Goal: Transaction & Acquisition: Book appointment/travel/reservation

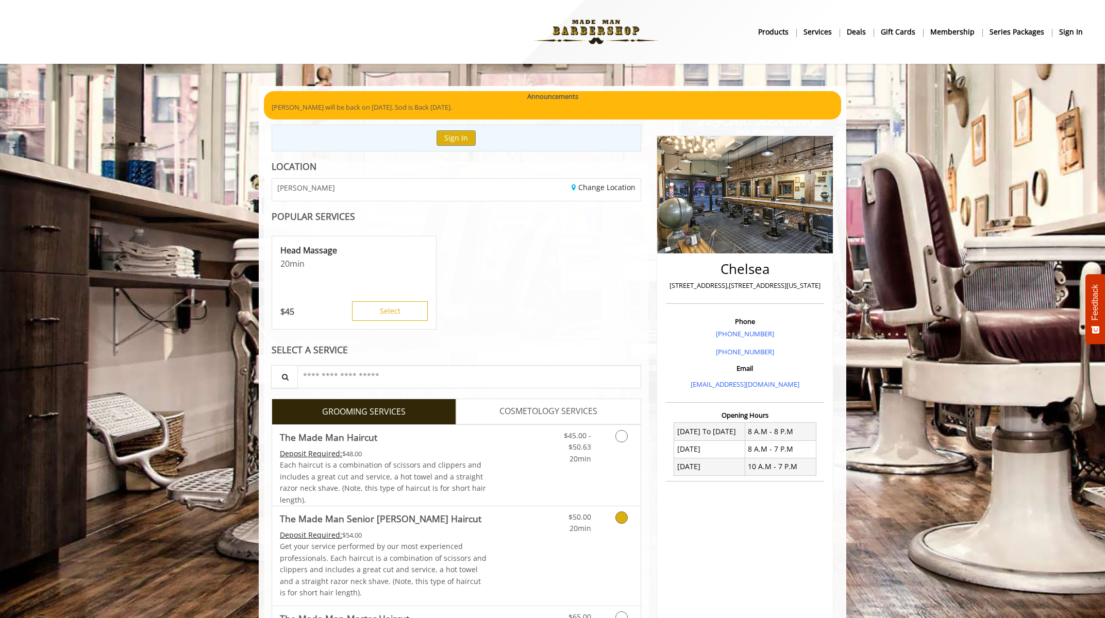
click at [609, 524] on link "Grooming services" at bounding box center [619, 520] width 26 height 28
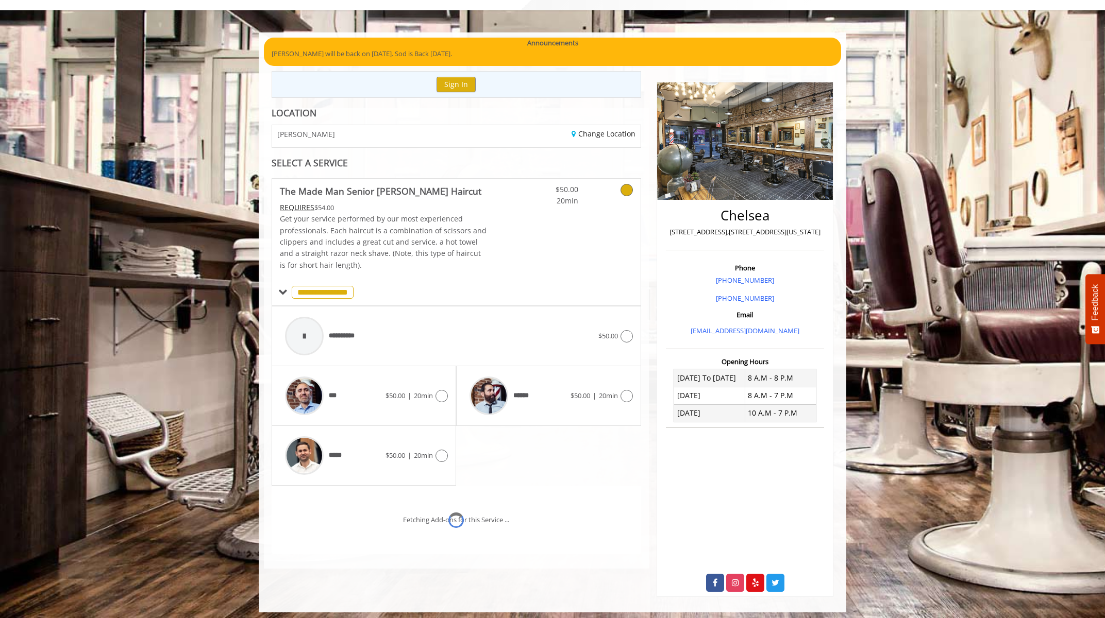
scroll to position [69, 0]
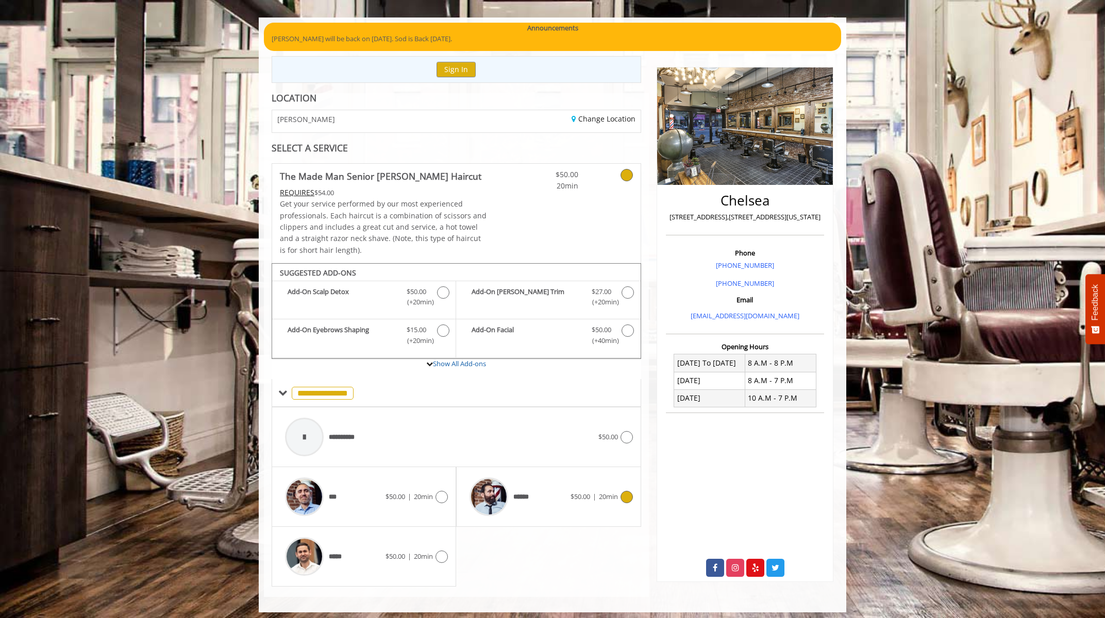
click at [574, 501] on div "****** $50.00 | 20min" at bounding box center [548, 496] width 168 height 49
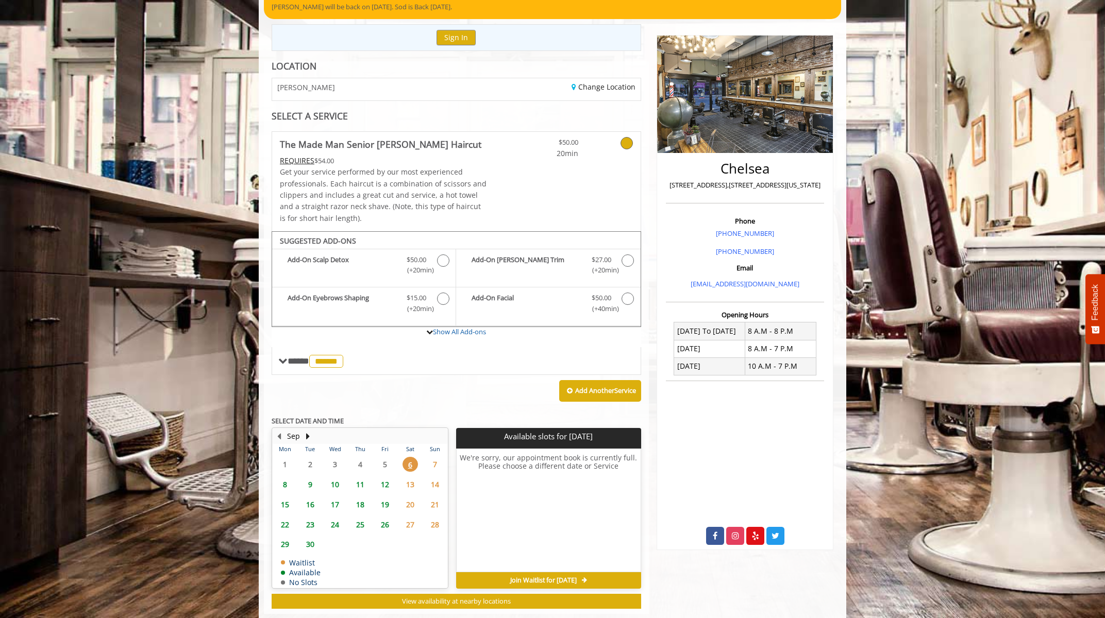
scroll to position [116, 0]
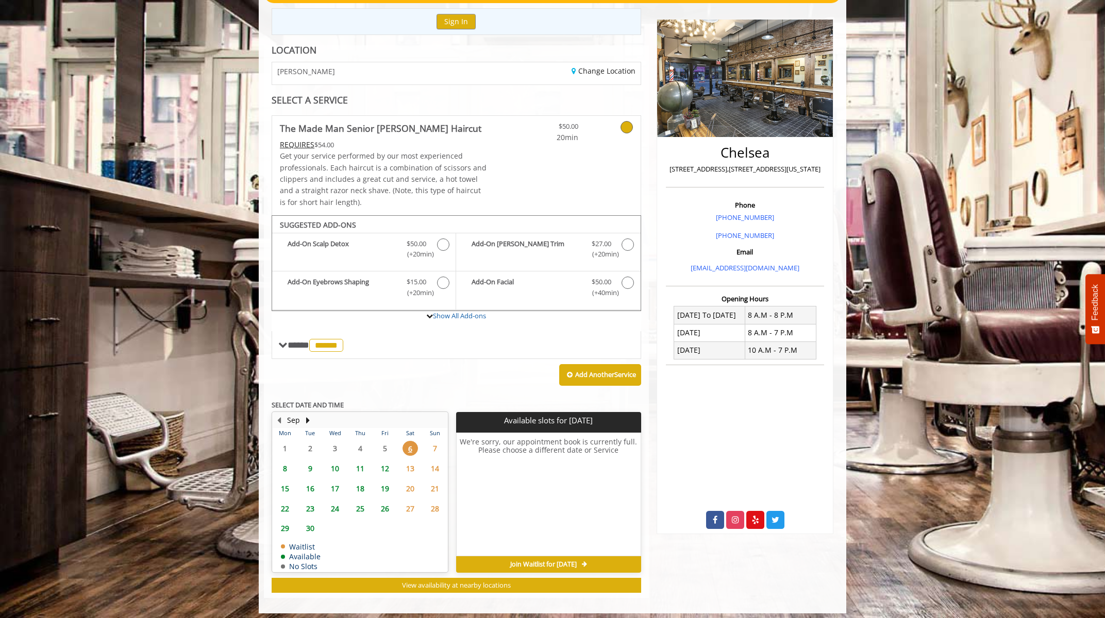
click at [433, 442] on span "7" at bounding box center [434, 448] width 15 height 15
click at [282, 464] on span "8" at bounding box center [284, 468] width 15 height 15
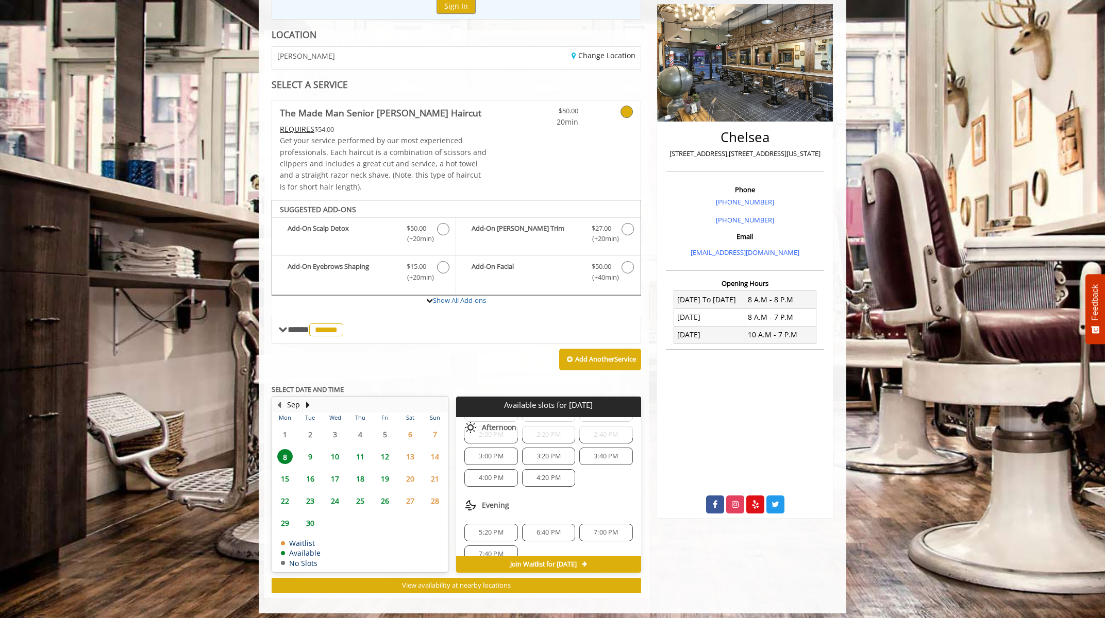
scroll to position [176, 0]
click at [306, 450] on span "9" at bounding box center [309, 456] width 15 height 15
click at [546, 523] on span "5:40 PM" at bounding box center [548, 527] width 24 height 8
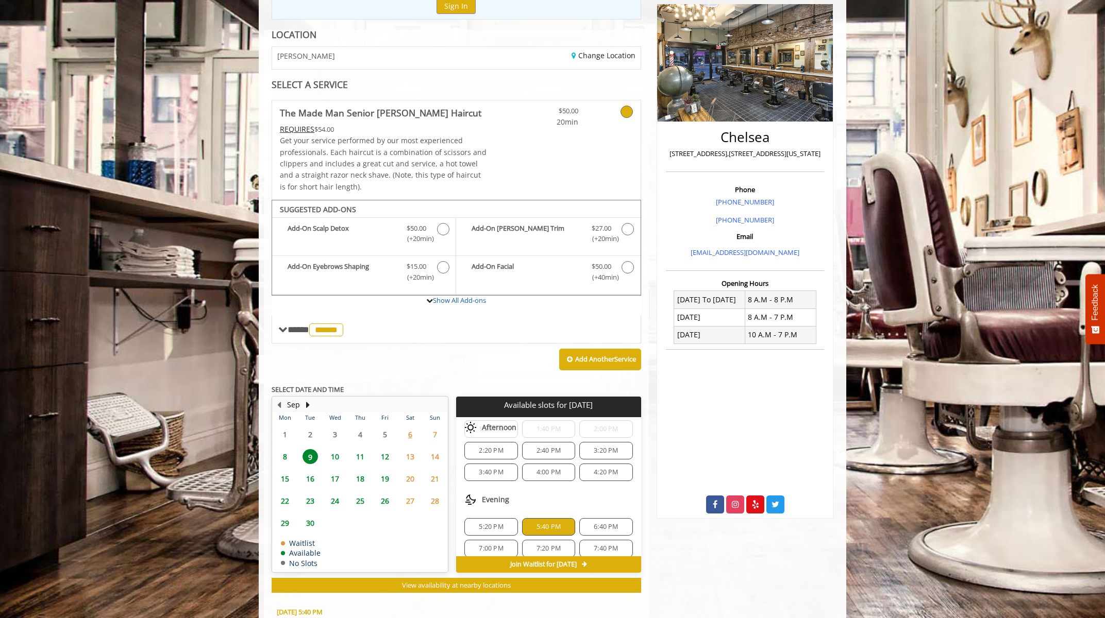
scroll to position [315, 0]
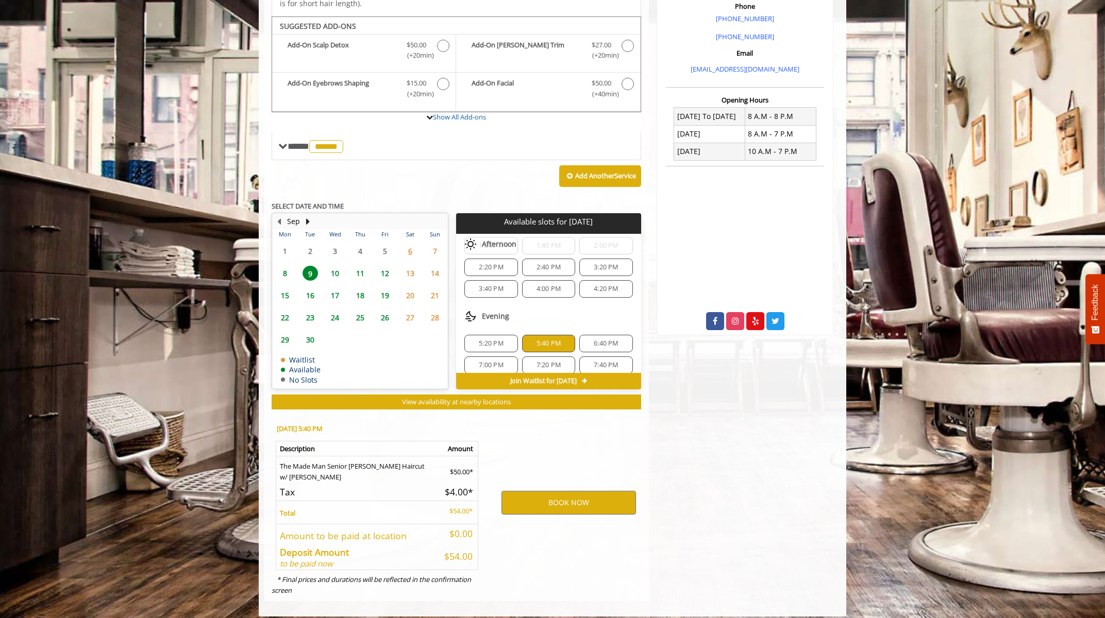
click at [503, 344] on div "5:20 PM" at bounding box center [490, 344] width 53 height 18
click at [580, 491] on button "BOOK NOW" at bounding box center [568, 503] width 134 height 24
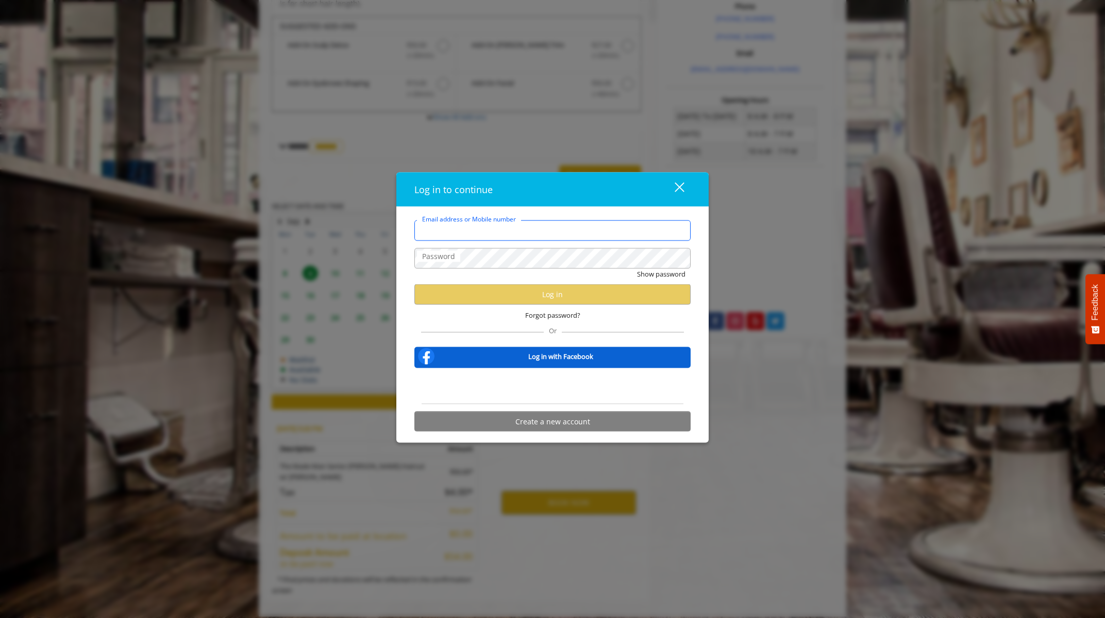
type input "**********"
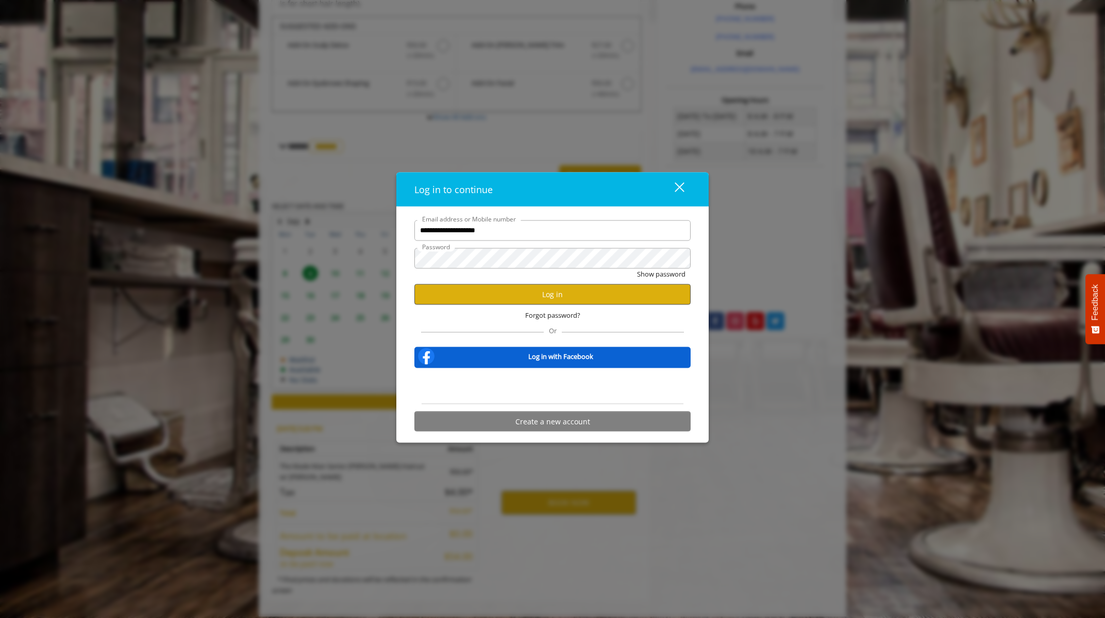
click at [512, 287] on button "Log in" at bounding box center [552, 294] width 276 height 20
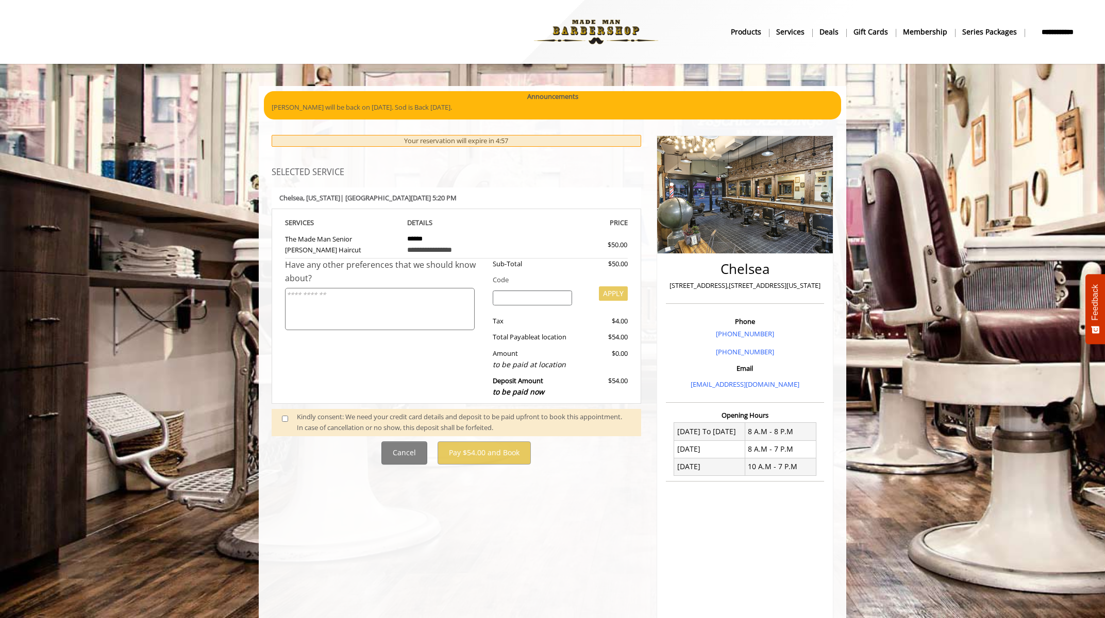
click at [290, 420] on span at bounding box center [289, 423] width 30 height 22
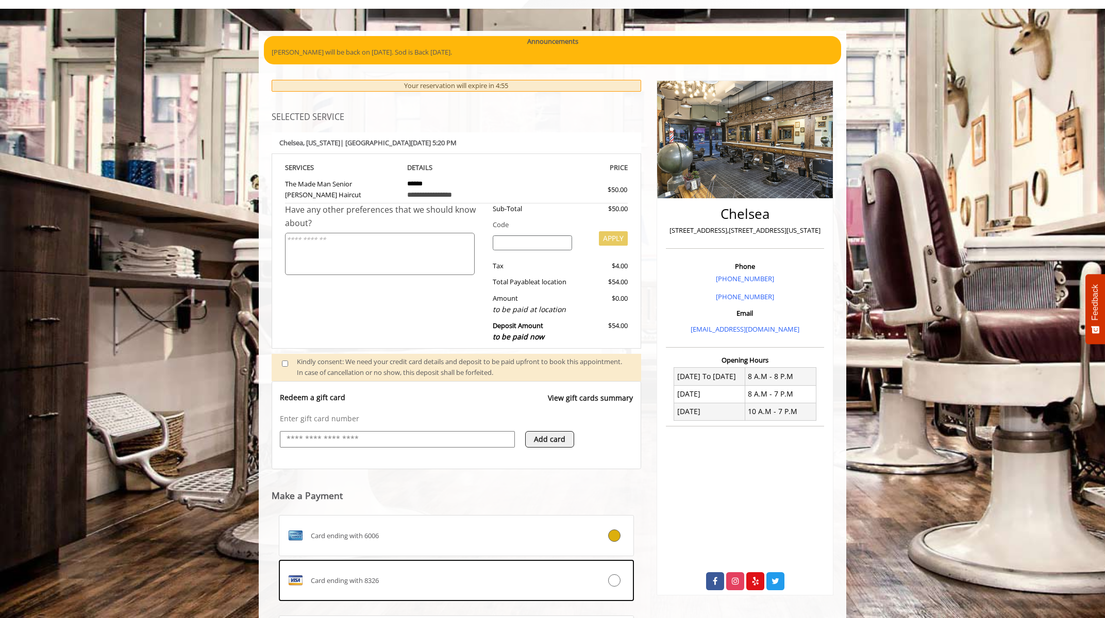
scroll to position [62, 0]
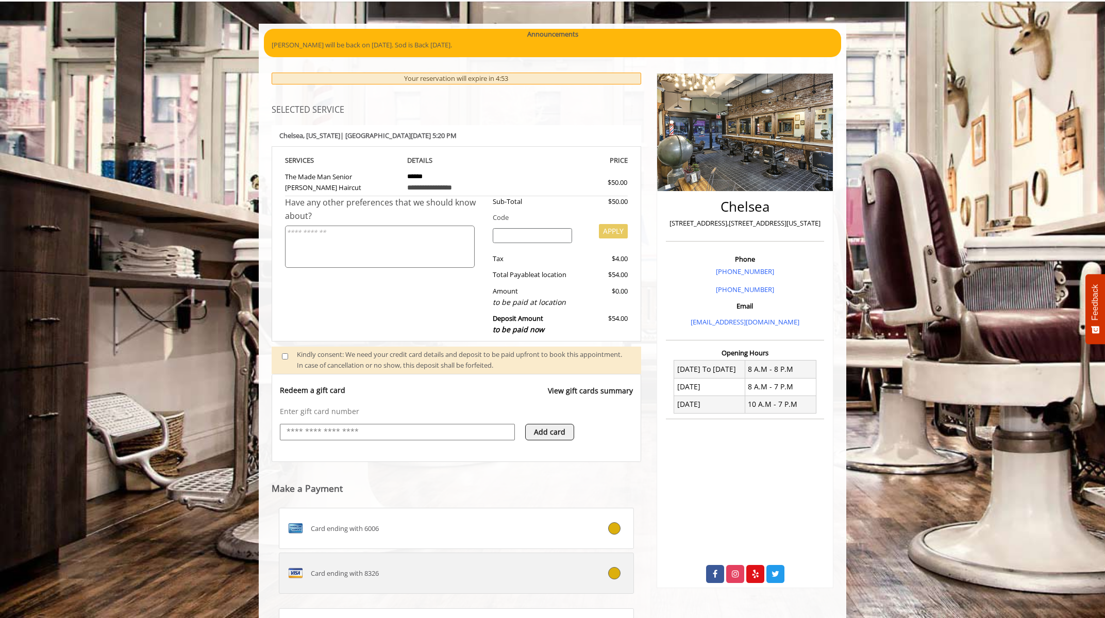
click at [582, 567] on div at bounding box center [603, 573] width 59 height 12
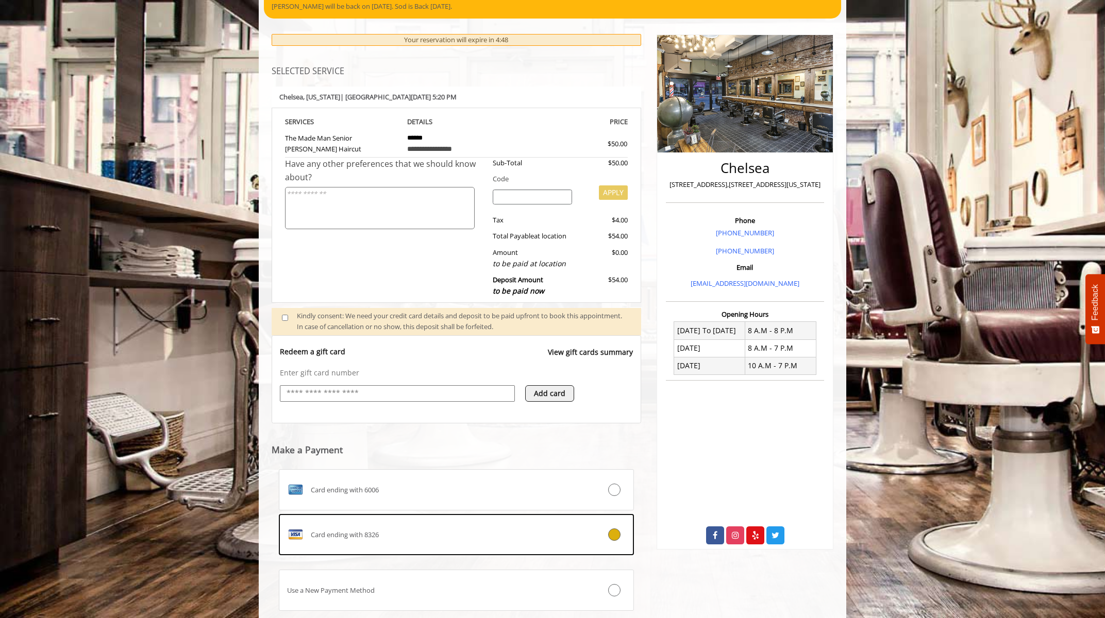
scroll to position [162, 0]
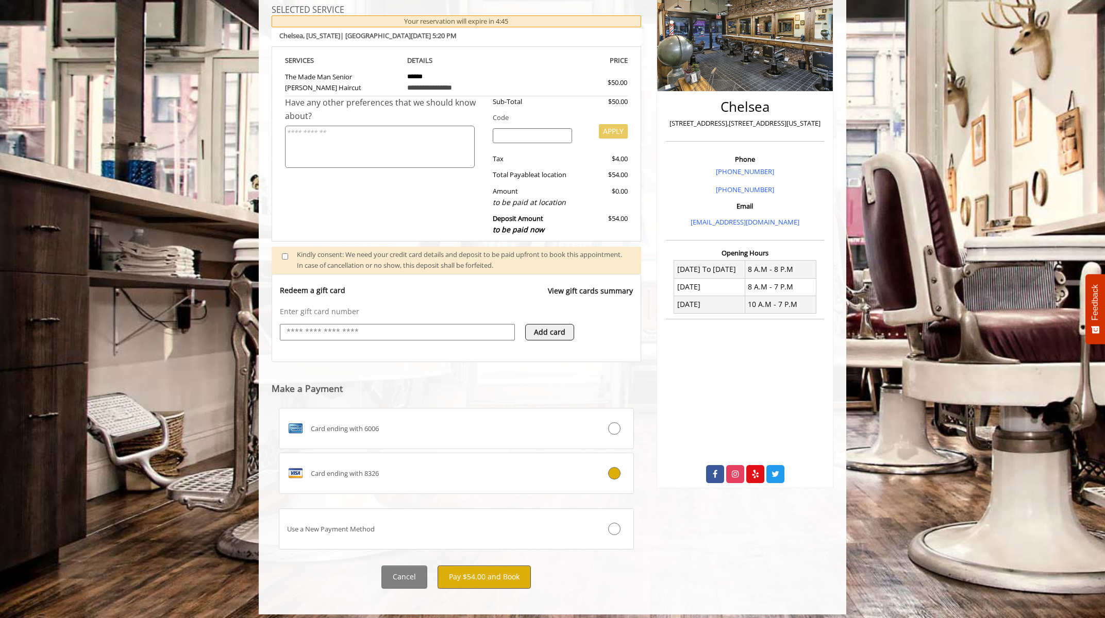
click at [497, 575] on button "Pay $54.00 and Book" at bounding box center [483, 577] width 93 height 23
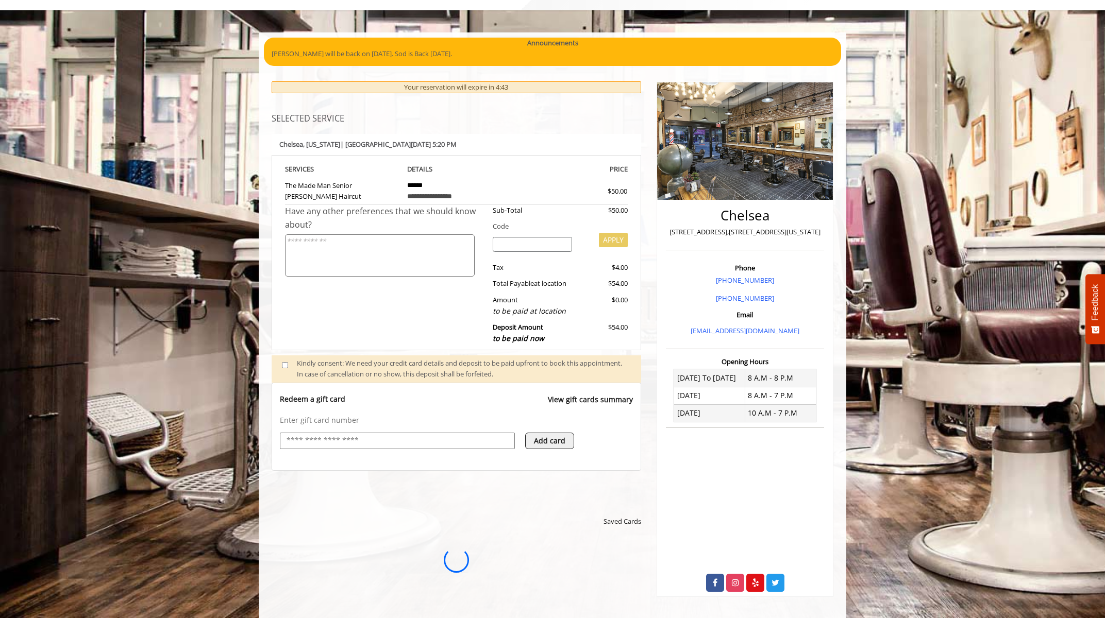
scroll to position [0, 0]
